Goal: Transaction & Acquisition: Book appointment/travel/reservation

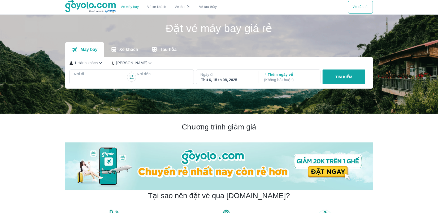
click at [98, 79] on div at bounding box center [100, 80] width 51 height 6
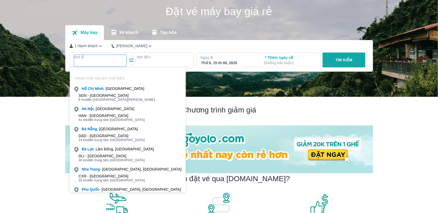
scroll to position [30, 0]
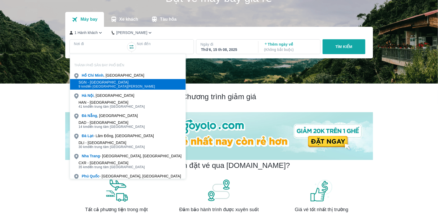
click at [117, 81] on div "SGN - [GEOGRAPHIC_DATA]" at bounding box center [117, 82] width 77 height 4
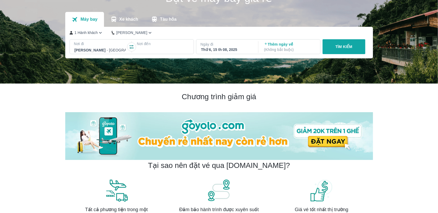
click at [170, 51] on div at bounding box center [162, 50] width 51 height 6
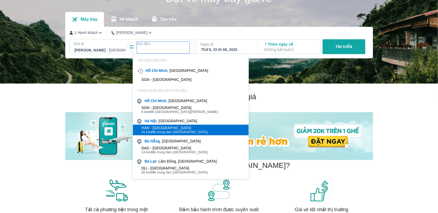
click at [173, 130] on span "41 km đến trung tâm [GEOGRAPHIC_DATA]" at bounding box center [174, 132] width 66 height 4
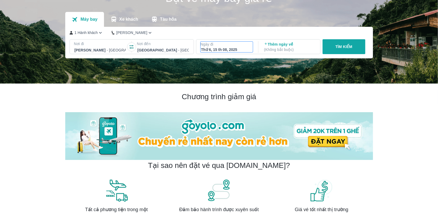
click at [235, 50] on div "Thứ 6, 15 th 08, 2025" at bounding box center [226, 49] width 51 height 5
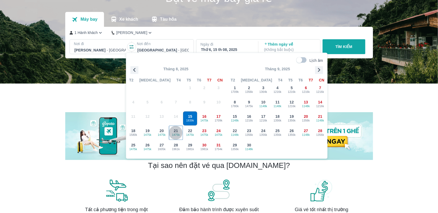
click at [177, 130] on span "21" at bounding box center [176, 130] width 4 height 5
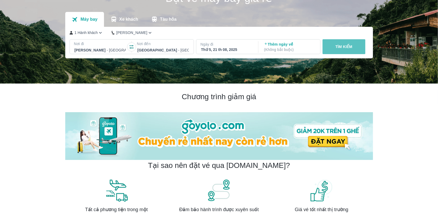
click at [348, 51] on button "TÌM KIẾM" at bounding box center [344, 46] width 43 height 15
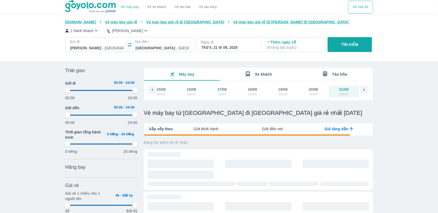
type input "97.9166666666667"
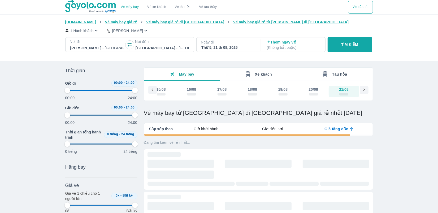
type input "97.9166666666667"
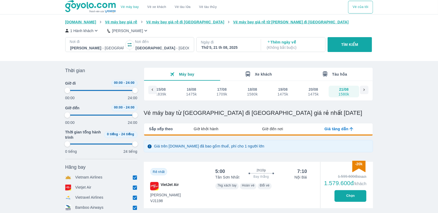
type input "97.9166666666667"
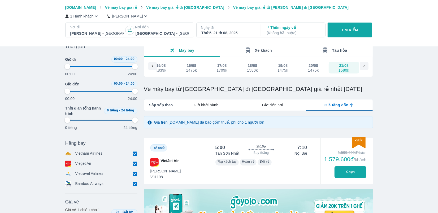
scroll to position [80, 0]
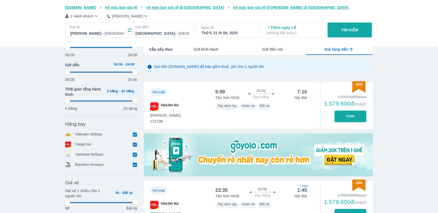
type input "97.9166666666667"
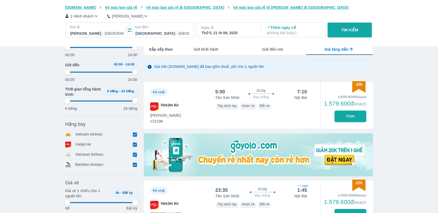
type input "97.9166666666667"
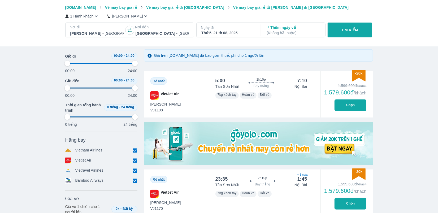
scroll to position [27, 0]
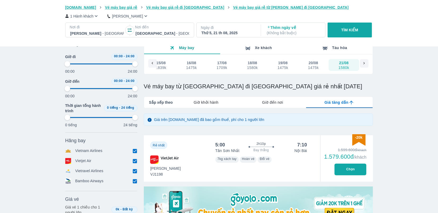
type input "97.9166666666667"
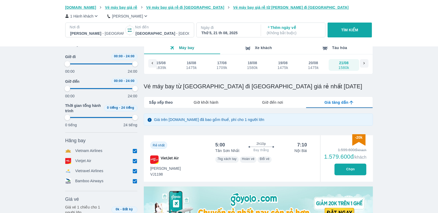
type input "97.9166666666667"
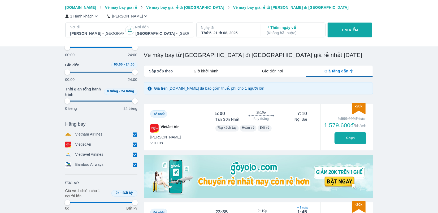
scroll to position [106, 0]
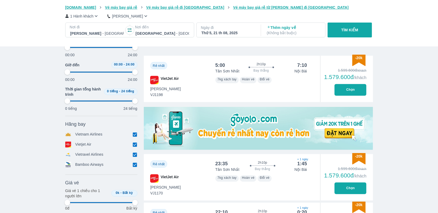
type input "97.9166666666667"
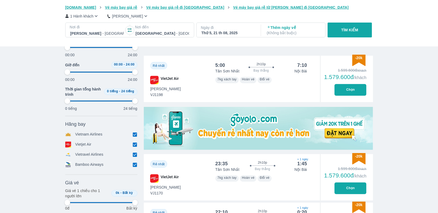
type input "97.9166666666667"
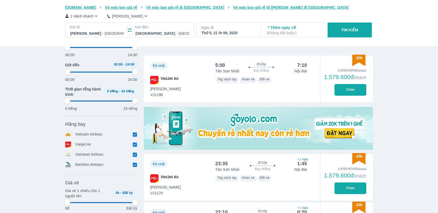
type input "97.9166666666667"
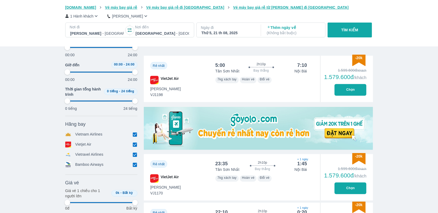
type input "97.9166666666667"
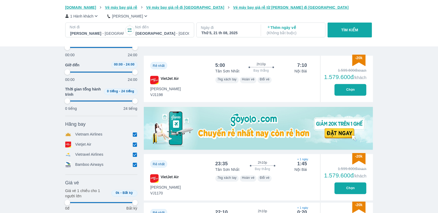
type input "97.9166666666667"
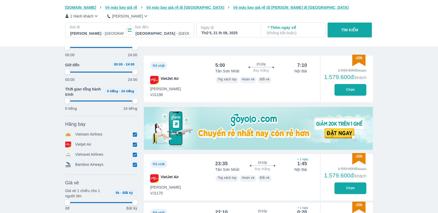
type input "97.9166666666667"
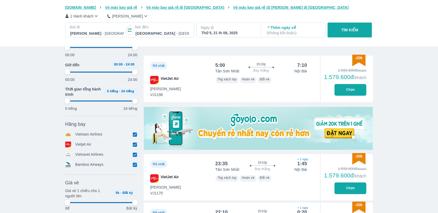
type input "97.9166666666667"
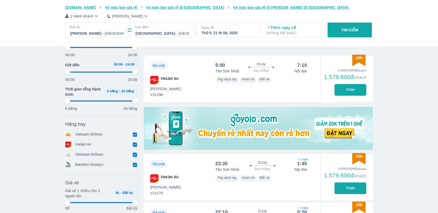
type input "97.9166666666667"
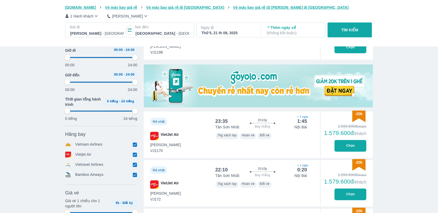
type input "97.9166666666667"
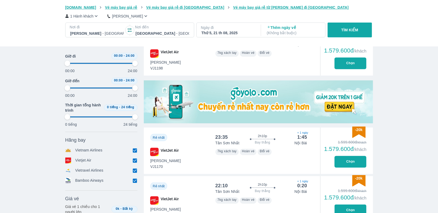
type input "97.9166666666667"
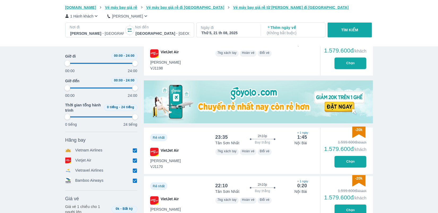
type input "97.9166666666667"
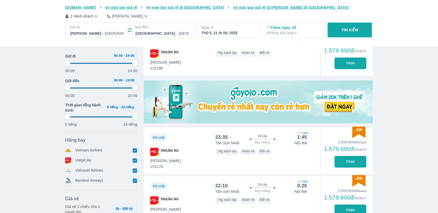
type input "97.9166666666667"
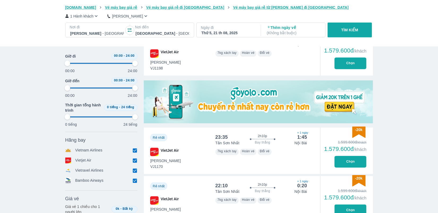
type input "97.9166666666667"
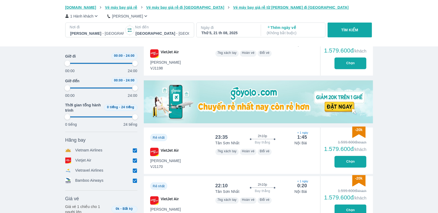
type input "97.9166666666667"
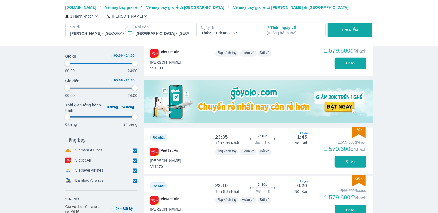
type input "97.9166666666667"
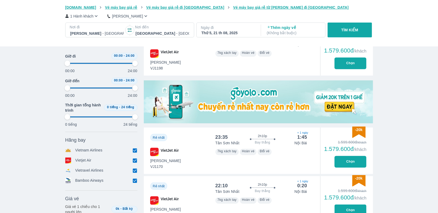
type input "97.9166666666667"
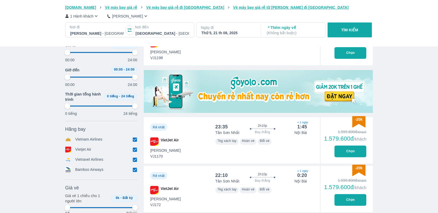
scroll to position [159, 0]
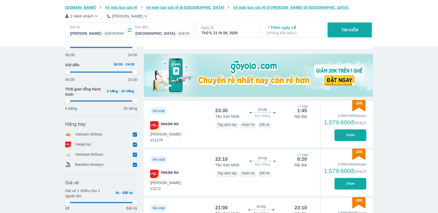
type input "97.9166666666667"
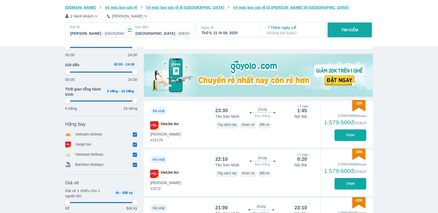
type input "97.9166666666667"
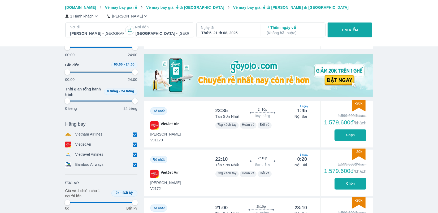
type input "97.9166666666667"
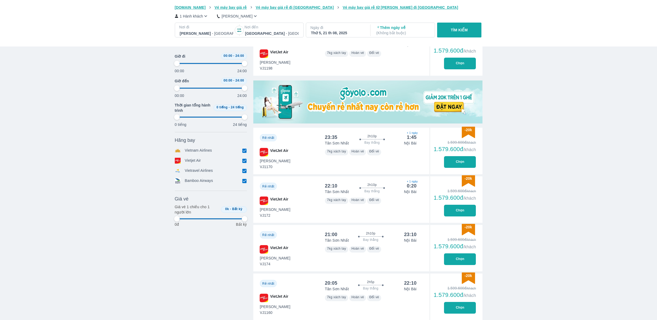
scroll to position [173, 0]
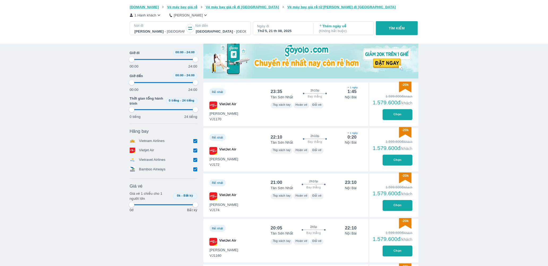
scroll to position [0, 11]
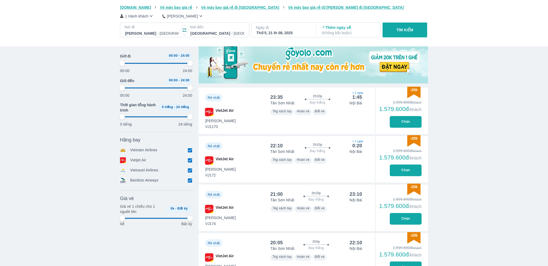
click at [191, 149] on input "checkbox" at bounding box center [189, 150] width 5 height 5
checkbox input "false"
click at [192, 162] on input "checkbox" at bounding box center [189, 162] width 5 height 5
checkbox input "false"
type input "97.9166666666667"
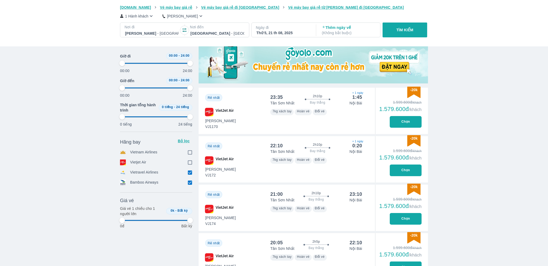
type input "97.9166666666667"
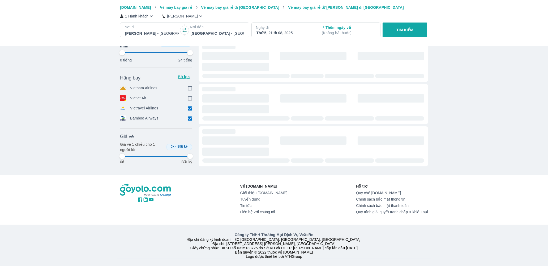
scroll to position [113, 0]
type input "97.9166666666667"
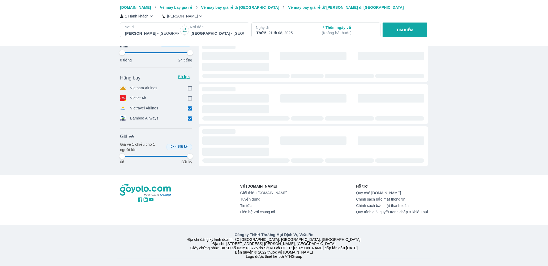
type input "97.9166666666667"
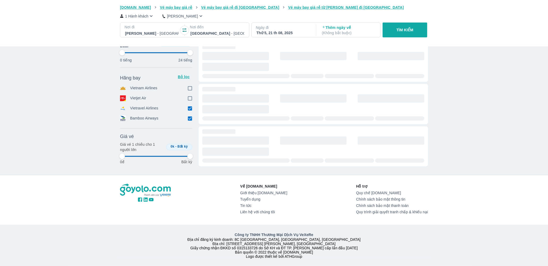
click at [394, 33] on button "TÌM KIẾM" at bounding box center [404, 30] width 44 height 15
type input "97.9166666666667"
checkbox input "true"
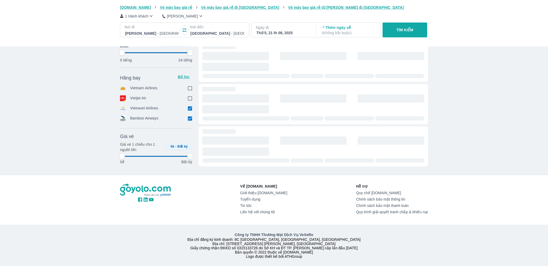
checkbox input "true"
type input "97.9166666666667"
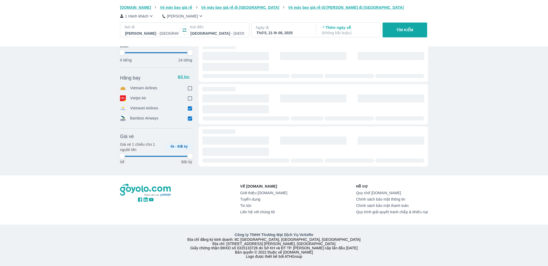
type input "97.9166666666667"
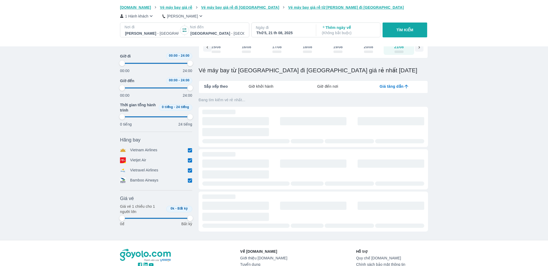
type input "97.9166666666667"
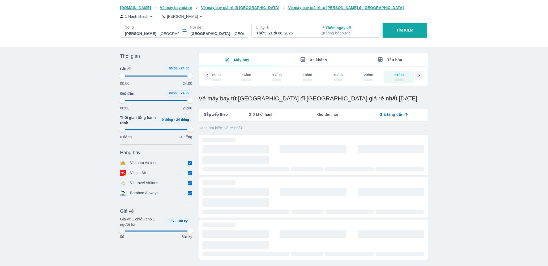
scroll to position [0, 0]
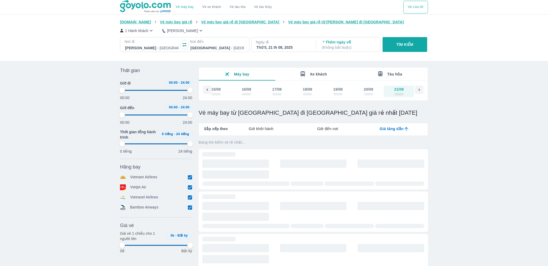
type input "97.9166666666667"
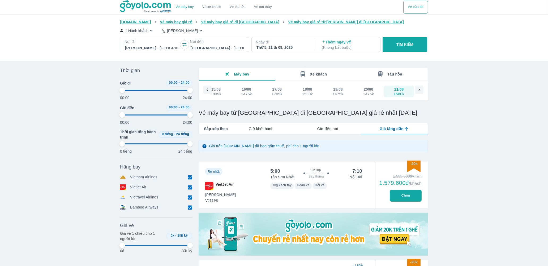
type input "97.9166666666667"
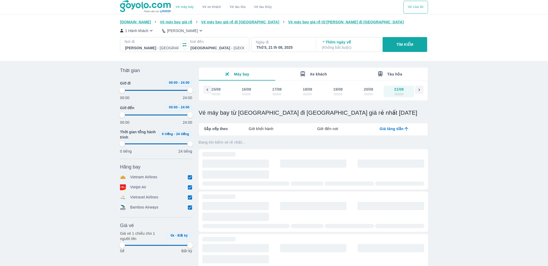
type input "97.9166666666667"
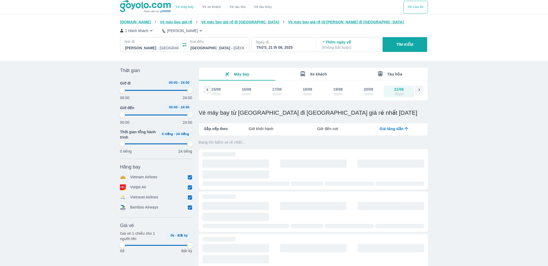
type input "97.9166666666667"
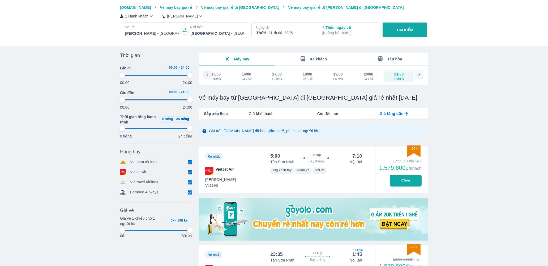
scroll to position [100, 0]
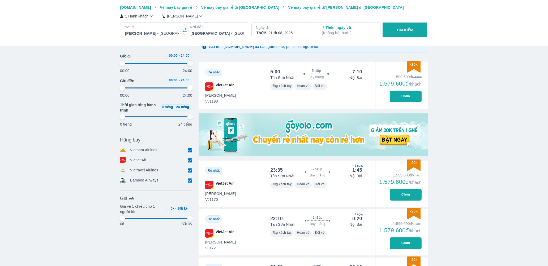
type input "97.9166666666667"
click at [192, 152] on input "checkbox" at bounding box center [189, 150] width 5 height 5
checkbox input "false"
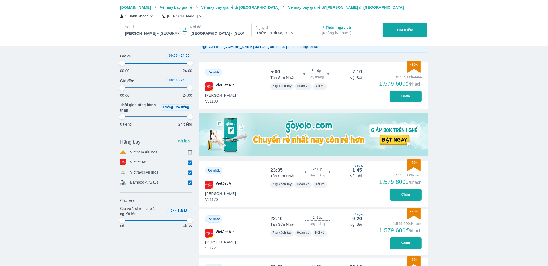
type input "97.9166666666667"
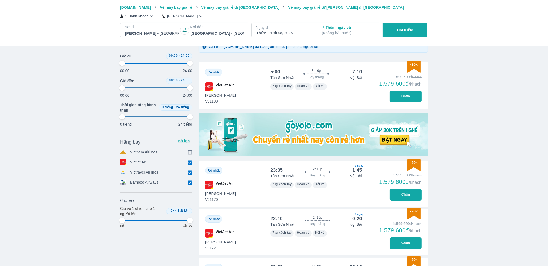
type input "97.9166666666667"
click at [191, 160] on icon at bounding box center [190, 163] width 6 height 6
type input "97.9166666666667"
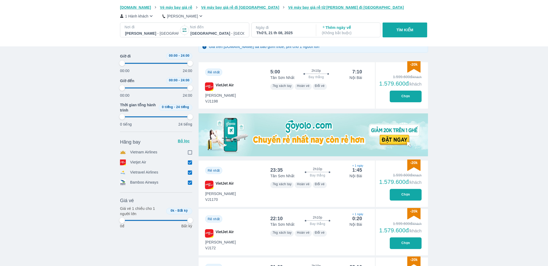
type input "97.9166666666667"
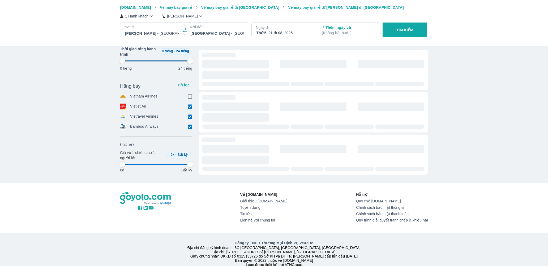
type input "97.9166666666667"
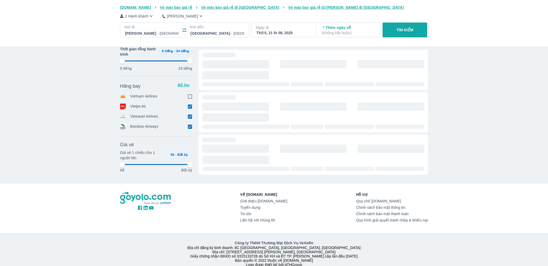
type input "97.9166666666667"
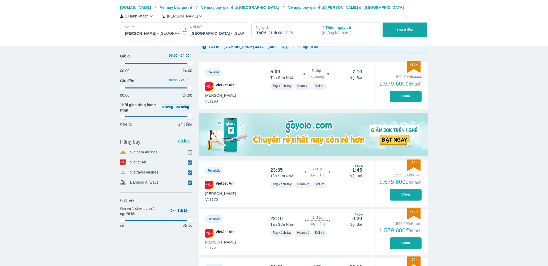
click at [188, 157] on div "Hãng bay Bỏ lọc Vietnam Airlines Vietjet Air Vietravel Airlines Bamboo Airways" at bounding box center [156, 162] width 72 height 51
click at [191, 154] on input "checkbox" at bounding box center [189, 152] width 5 height 5
checkbox input "true"
type input "97.9166666666667"
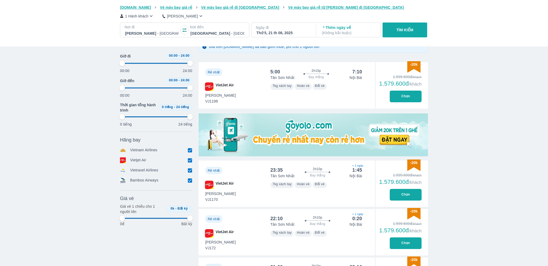
type input "97.9166666666667"
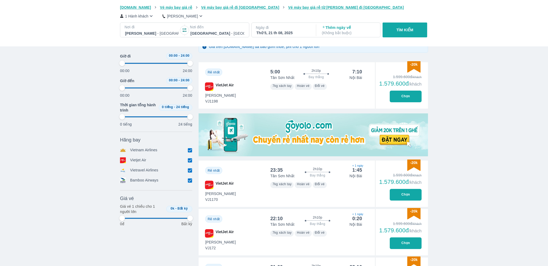
type input "97.9166666666667"
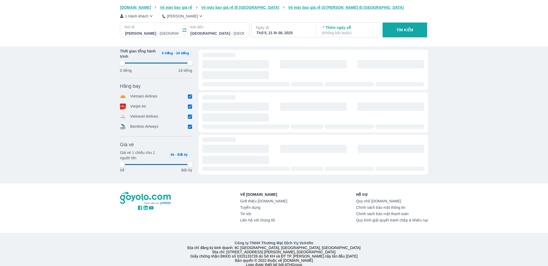
type input "97.9166666666667"
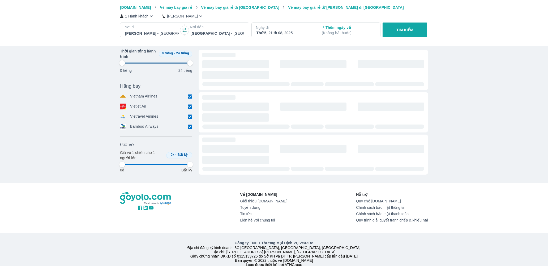
type input "97.9166666666667"
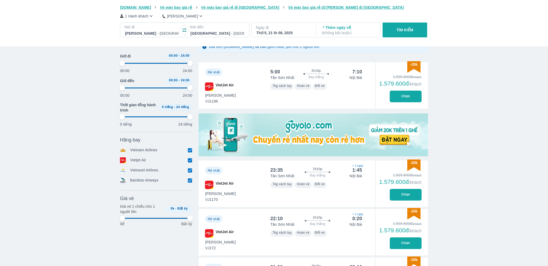
click at [189, 163] on input "checkbox" at bounding box center [189, 160] width 5 height 5
checkbox input "false"
click at [189, 175] on input "checkbox" at bounding box center [189, 172] width 5 height 5
checkbox input "false"
click at [191, 183] on input "checkbox" at bounding box center [189, 182] width 5 height 5
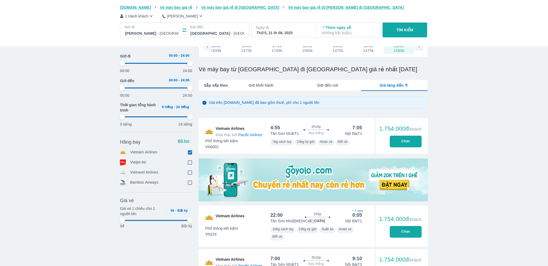
scroll to position [33, 0]
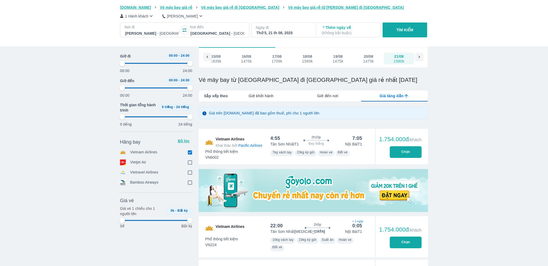
click at [190, 153] on input "checkbox" at bounding box center [189, 152] width 5 height 5
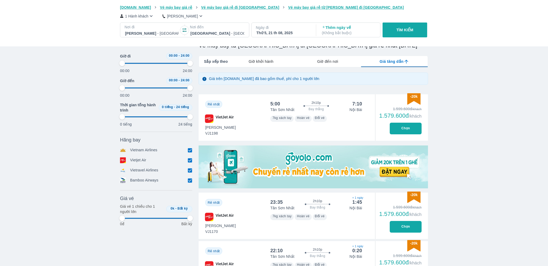
scroll to position [132, 0]
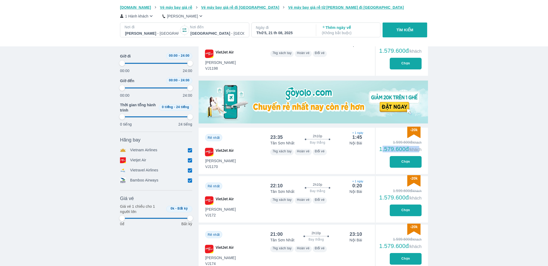
drag, startPoint x: 382, startPoint y: 150, endPoint x: 421, endPoint y: 152, distance: 39.3
click at [420, 151] on div "1.579.600đ /khách" at bounding box center [400, 149] width 42 height 6
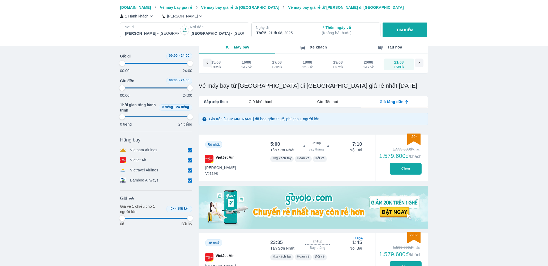
scroll to position [100, 0]
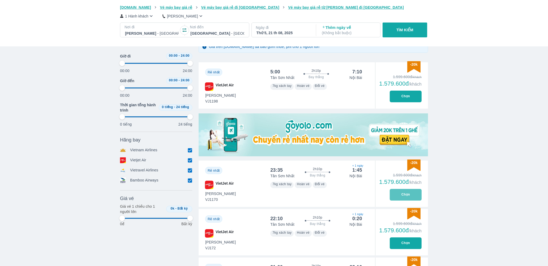
click at [406, 197] on button "Chọn" at bounding box center [406, 195] width 32 height 12
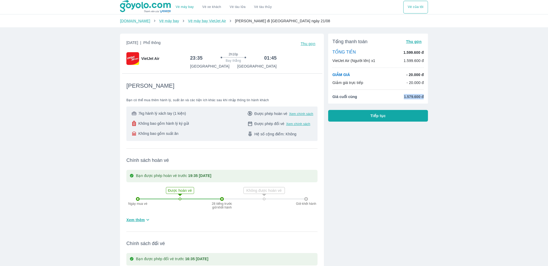
drag, startPoint x: 409, startPoint y: 98, endPoint x: 437, endPoint y: 96, distance: 27.7
click at [437, 96] on div "Vé máy bay Vé xe khách Vé tàu lửa Vé tàu thủy Vé của tôi [DOMAIN_NAME] Vé máy b…" at bounding box center [274, 206] width 548 height 412
click at [438, 183] on div "Vé máy bay Vé xe khách Vé tàu lửa Vé tàu thủy Vé của tôi [DOMAIN_NAME] Vé máy b…" at bounding box center [274, 206] width 548 height 412
drag, startPoint x: 404, startPoint y: 96, endPoint x: 434, endPoint y: 95, distance: 30.5
click at [434, 95] on div "Vé máy bay Vé xe khách Vé tàu lửa Vé tàu thủy Vé của tôi [DOMAIN_NAME] Vé máy b…" at bounding box center [274, 206] width 548 height 412
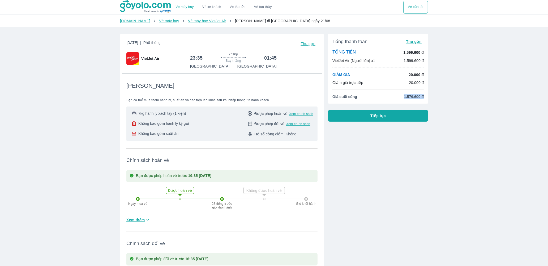
click at [410, 96] on span "1.579.600 đ" at bounding box center [414, 96] width 20 height 5
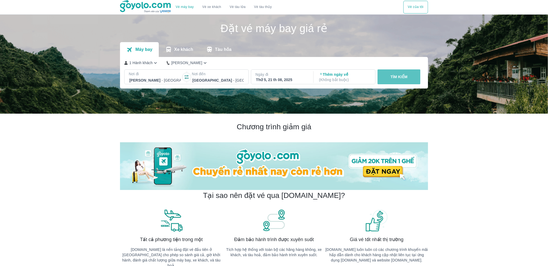
click at [407, 78] on p "TÌM KIẾM" at bounding box center [398, 76] width 17 height 5
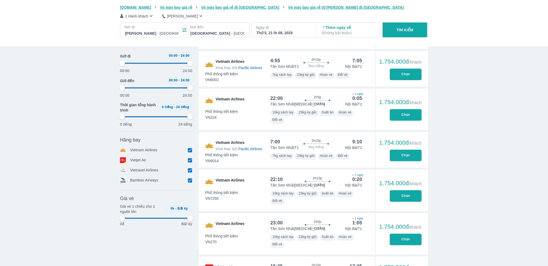
scroll to position [929, 0]
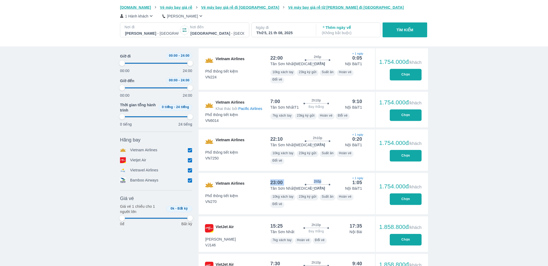
drag, startPoint x: 270, startPoint y: 182, endPoint x: 293, endPoint y: 178, distance: 22.8
click at [293, 178] on div "23:00 2h5p Bay thẳng 1:05 + 1 ngày Tân Sơn Nhất [MEDICAL_DATA] Nội Bài T1 Phổ t…" at bounding box center [316, 193] width 105 height 41
drag, startPoint x: 271, startPoint y: 58, endPoint x: 290, endPoint y: 58, distance: 19.4
click at [290, 58] on div "22:00 2h5p Bay thẳng 0:05 + 1 ngày" at bounding box center [316, 58] width 92 height 6
click at [438, 128] on div "Vé máy bay Vé xe khách Vé tàu lửa Vé tàu thủy Vé của tôi [DOMAIN_NAME] Vé máy b…" at bounding box center [274, 67] width 548 height 1992
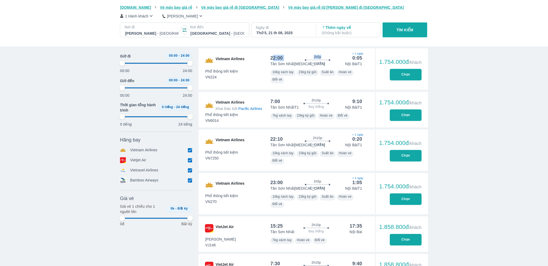
drag, startPoint x: 272, startPoint y: 58, endPoint x: 314, endPoint y: 61, distance: 41.5
click at [314, 61] on div "22:00 2h5p Bay thẳng 0:05 + 1 ngày" at bounding box center [316, 58] width 92 height 6
click at [413, 75] on button "Chọn" at bounding box center [406, 75] width 32 height 12
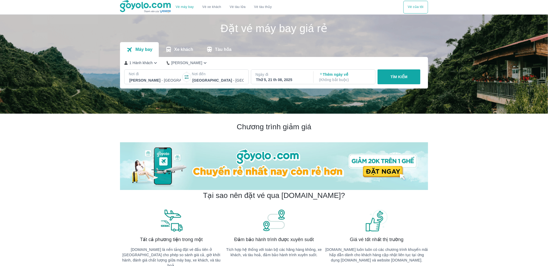
click at [282, 79] on div "Thứ 5, 21 th 08, 2025" at bounding box center [281, 79] width 51 height 5
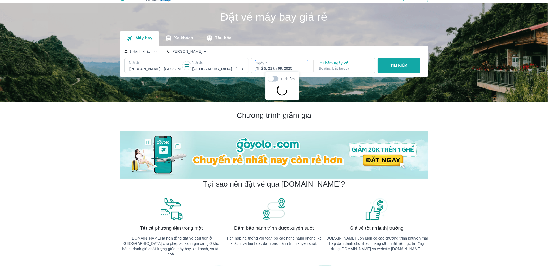
scroll to position [30, 0]
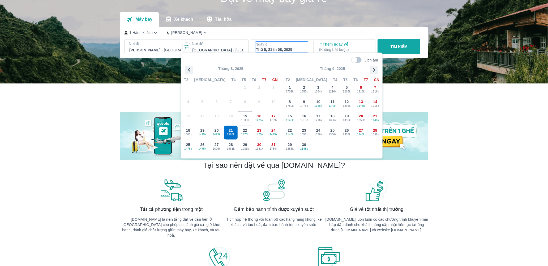
click at [336, 46] on p "Thêm ngày về ( Không bắt buộc )" at bounding box center [344, 47] width 51 height 11
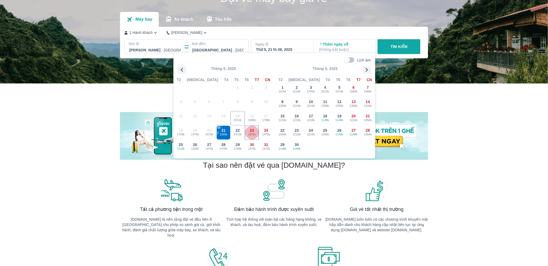
click at [249, 131] on div "23 1356k" at bounding box center [252, 133] width 14 height 14
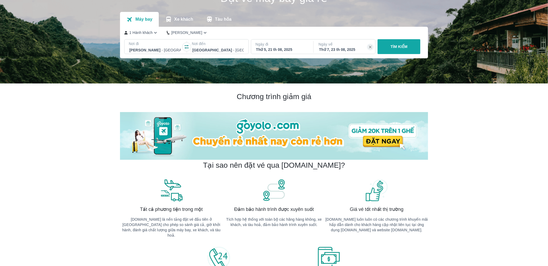
click at [410, 47] on button "TÌM KIẾM" at bounding box center [398, 46] width 43 height 15
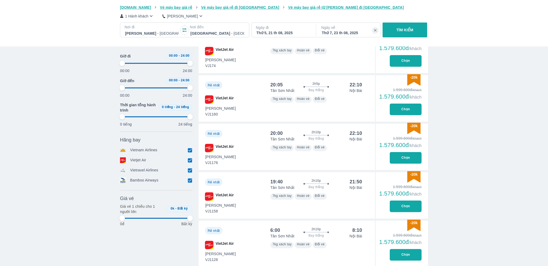
scroll to position [332, 0]
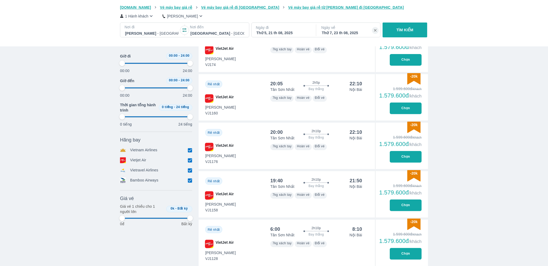
click at [410, 160] on button "Chọn" at bounding box center [406, 157] width 32 height 12
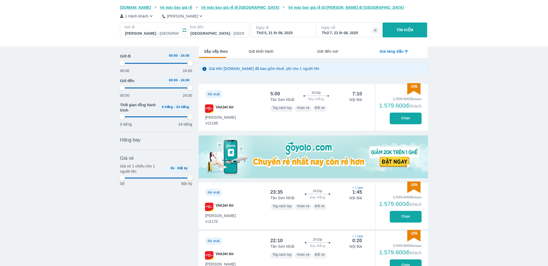
scroll to position [0, 11]
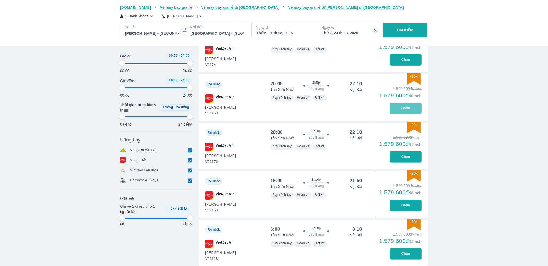
click at [411, 106] on button "Chọn" at bounding box center [406, 109] width 32 height 12
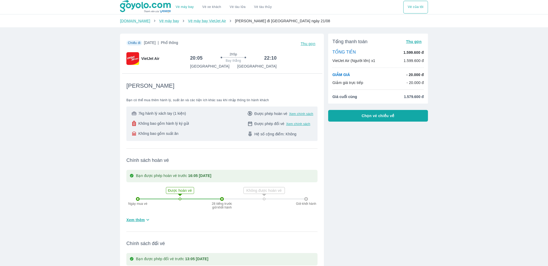
click at [410, 117] on button "Chọn vé chiều về" at bounding box center [378, 116] width 100 height 12
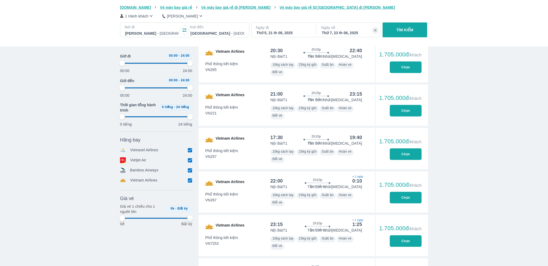
scroll to position [796, 0]
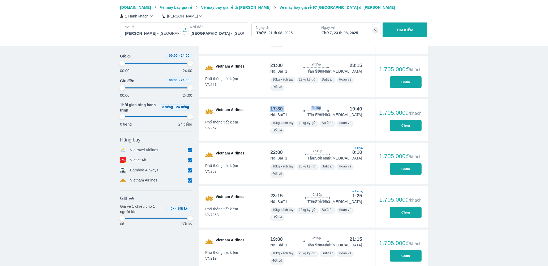
drag, startPoint x: 271, startPoint y: 108, endPoint x: 292, endPoint y: 108, distance: 21.0
click at [292, 108] on div "17:30 2h10p Bay thẳng 19:40" at bounding box center [316, 109] width 92 height 6
drag, startPoint x: 383, startPoint y: 115, endPoint x: 415, endPoint y: 114, distance: 31.8
click at [414, 114] on div "1.705.000đ /khách" at bounding box center [400, 113] width 42 height 6
click at [438, 118] on div "Vé máy bay Vé xe khách Vé tàu lửa Vé tàu thủy Vé của tôi [DOMAIN_NAME] Vé máy b…" at bounding box center [274, 191] width 548 height 1974
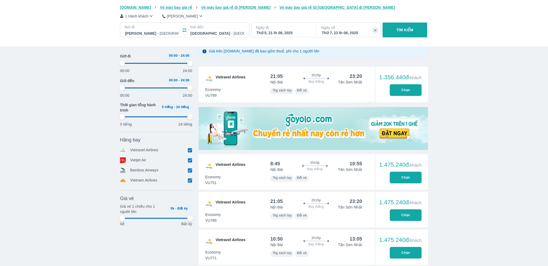
scroll to position [100, 0]
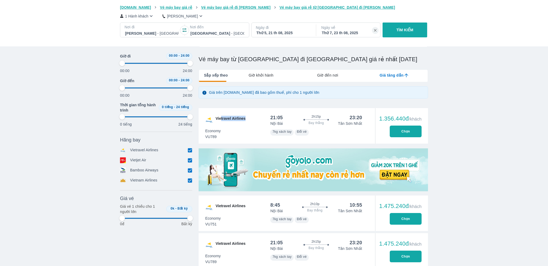
drag, startPoint x: 221, startPoint y: 119, endPoint x: 252, endPoint y: 121, distance: 31.9
click at [252, 121] on div "Vietravel Airlines" at bounding box center [228, 126] width 59 height 36
drag, startPoint x: 277, startPoint y: 121, endPoint x: 306, endPoint y: 120, distance: 29.5
click at [294, 119] on div "21:05 2h15p Bay thẳng 23:20 Nội Bài [GEOGRAPHIC_DATA] Nhất Economy VU789 7kg xá…" at bounding box center [316, 126] width 105 height 36
